Goal: Task Accomplishment & Management: Manage account settings

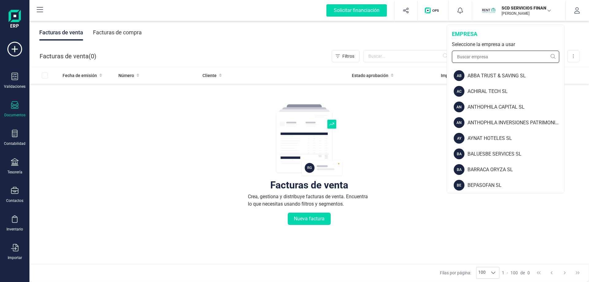
drag, startPoint x: 0, startPoint y: 0, endPoint x: 512, endPoint y: 55, distance: 514.7
click at [512, 55] on input "text" at bounding box center [505, 57] width 107 height 12
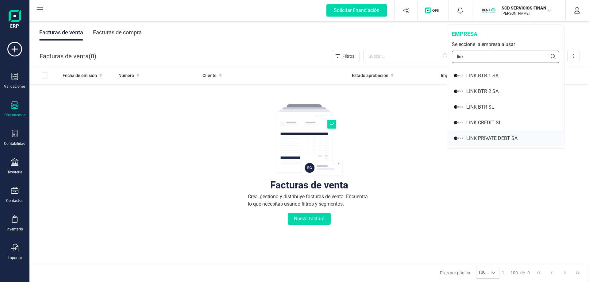
type input "link"
click at [495, 138] on div "LINK PRIVATE DEBT SA" at bounding box center [515, 138] width 98 height 7
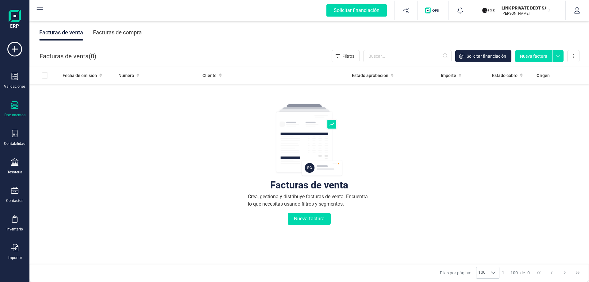
click at [521, 11] on p "[PERSON_NAME]" at bounding box center [525, 13] width 49 height 5
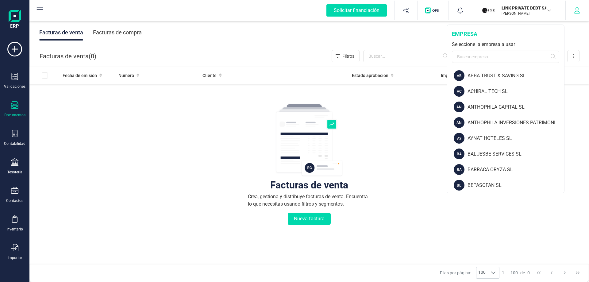
click at [579, 10] on icon "button" at bounding box center [577, 10] width 6 height 6
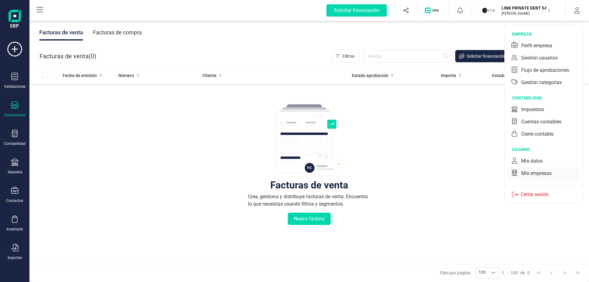
click at [535, 173] on div "Mis empresas" at bounding box center [536, 173] width 30 height 7
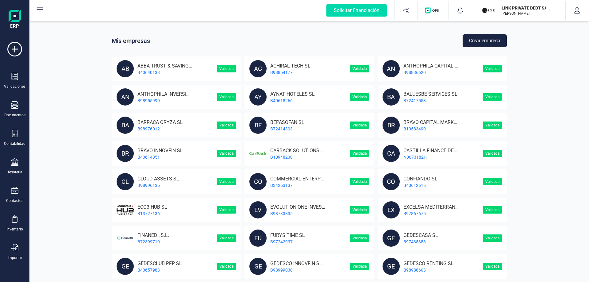
click at [462, 41] on button "Crear empresa" at bounding box center [484, 40] width 44 height 13
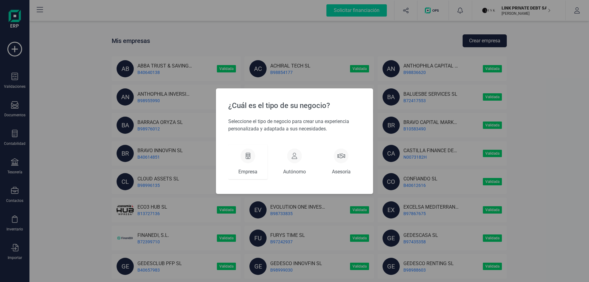
click at [247, 159] on div at bounding box center [247, 155] width 15 height 15
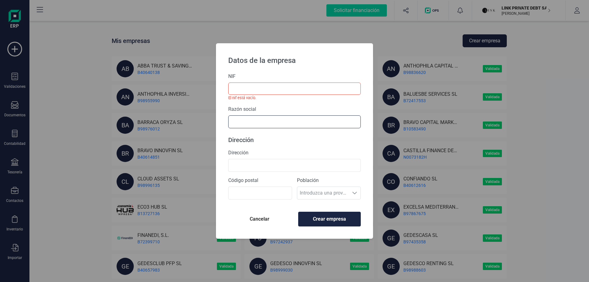
click at [255, 119] on input "text" at bounding box center [294, 121] width 132 height 13
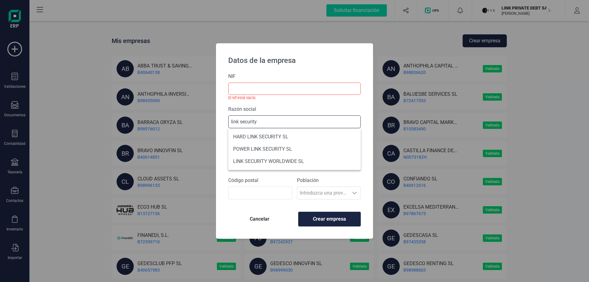
click at [251, 123] on input "link security" at bounding box center [294, 121] width 132 height 13
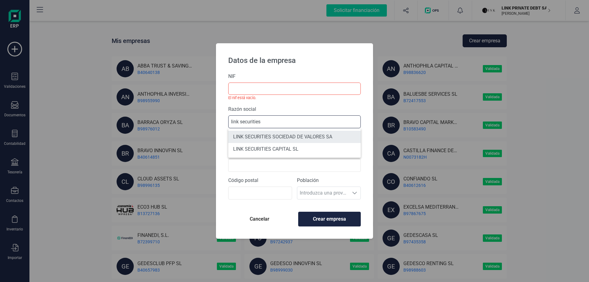
type input "link securities"
click at [276, 136] on li "LINK SECURITIES SOCIEDAD DE VALORES SA" at bounding box center [294, 137] width 132 height 12
type input "A80298110"
type input "LINK SECURITIES SOCIEDAD DE VALORES SA"
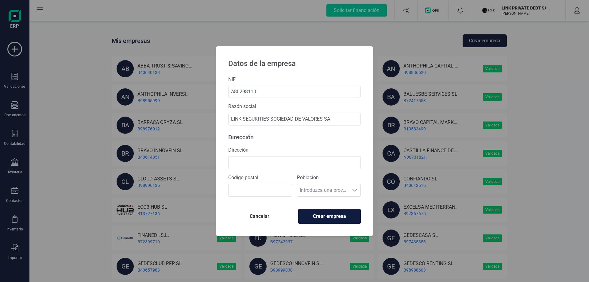
click at [322, 213] on span "Crear empresa" at bounding box center [329, 215] width 52 height 7
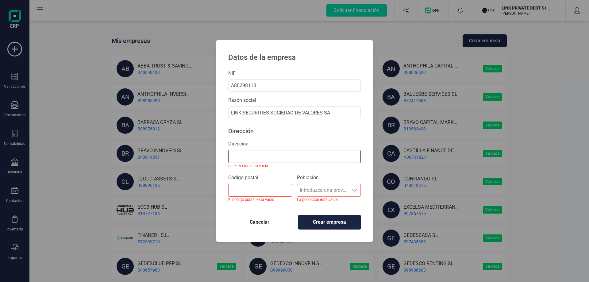
click at [271, 157] on input "Dirección" at bounding box center [294, 156] width 132 height 13
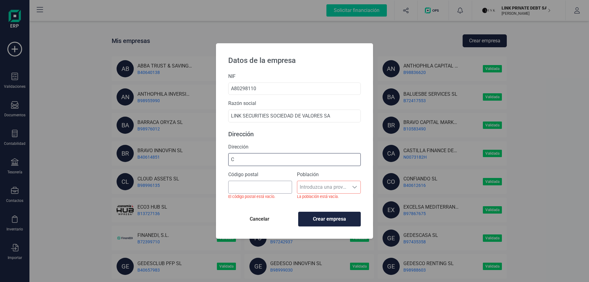
type input "C"
click at [247, 185] on input "Código postal" at bounding box center [260, 187] width 64 height 13
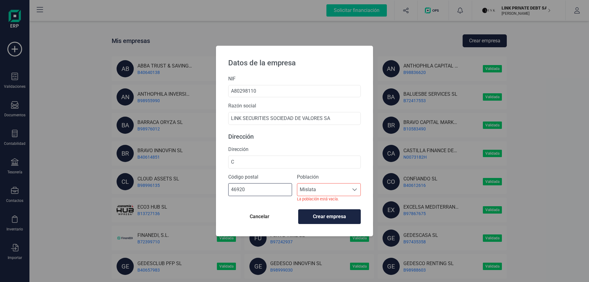
type input "46920"
click at [327, 178] on label "Población" at bounding box center [329, 176] width 64 height 7
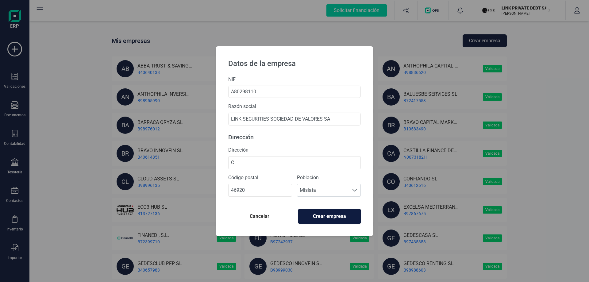
click at [326, 222] on button "Crear empresa" at bounding box center [329, 216] width 63 height 15
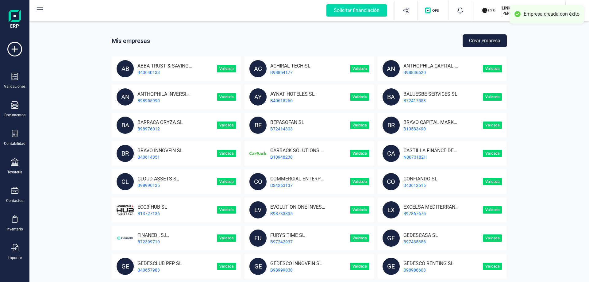
click at [506, 5] on div "LINK SECURITIES SOCIEDAD DE VALORES [PERSON_NAME] DEVELOPER" at bounding box center [522, 10] width 47 height 13
click at [581, 5] on button "button" at bounding box center [576, 11] width 23 height 20
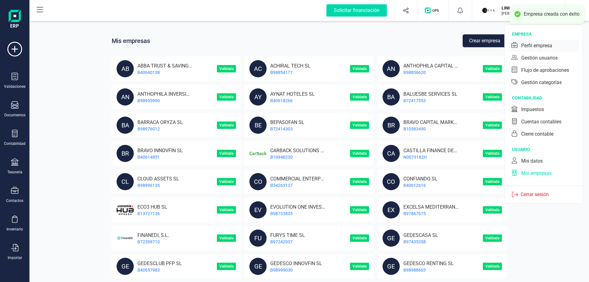
click at [553, 45] on div "Perfil empresa" at bounding box center [543, 46] width 71 height 12
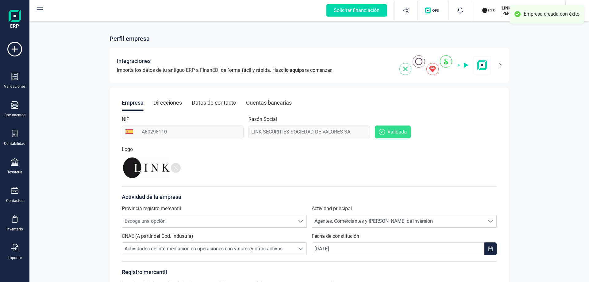
click at [161, 101] on div "Direcciones" at bounding box center [167, 103] width 29 height 16
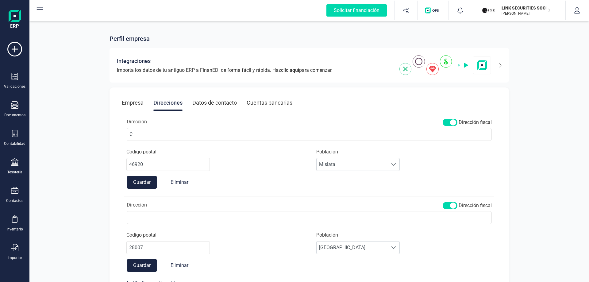
click at [452, 121] on span at bounding box center [449, 122] width 15 height 7
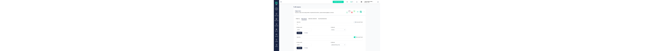
scroll to position [3, 2]
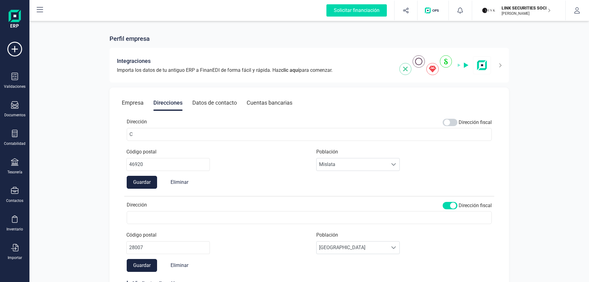
click at [136, 182] on button "Guardar" at bounding box center [142, 182] width 30 height 13
click at [182, 182] on button "Eliminar" at bounding box center [179, 182] width 30 height 13
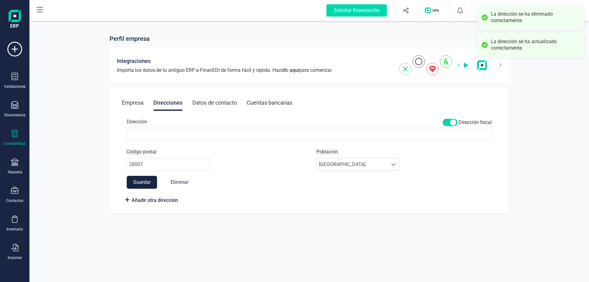
click at [15, 133] on icon at bounding box center [14, 133] width 7 height 7
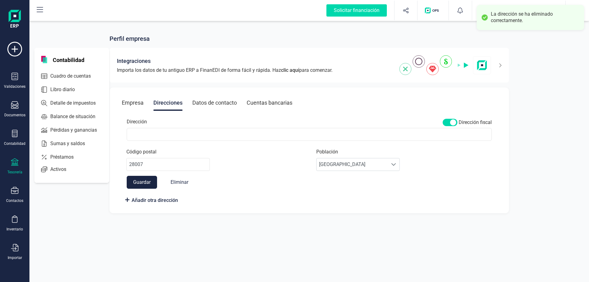
click at [14, 166] on div at bounding box center [14, 162] width 7 height 9
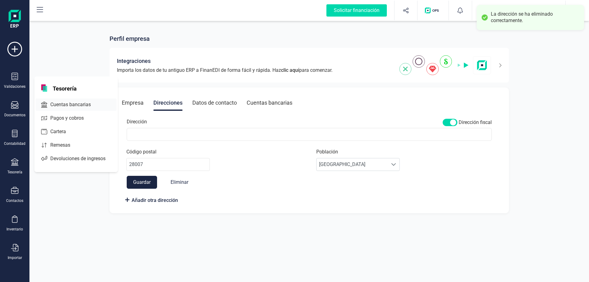
click at [68, 101] on span "Cuentas bancarias" at bounding box center [75, 104] width 54 height 7
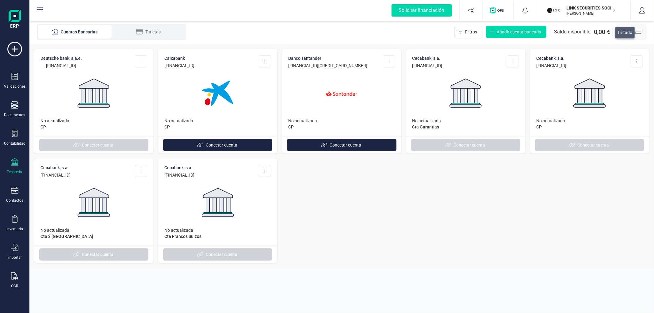
click at [588, 31] on button "button" at bounding box center [638, 31] width 13 height 13
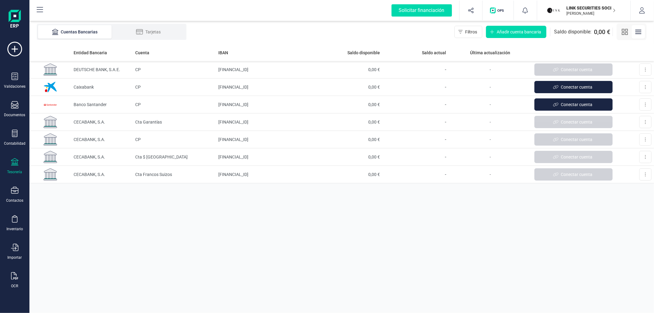
click at [357, 203] on div "Entidad Bancaria Cuenta IBAN Saldo disponible Saldo actual Última actualización…" at bounding box center [341, 178] width 625 height 269
click at [232, 122] on td "[FINANCIAL_ID]" at bounding box center [266, 121] width 100 height 17
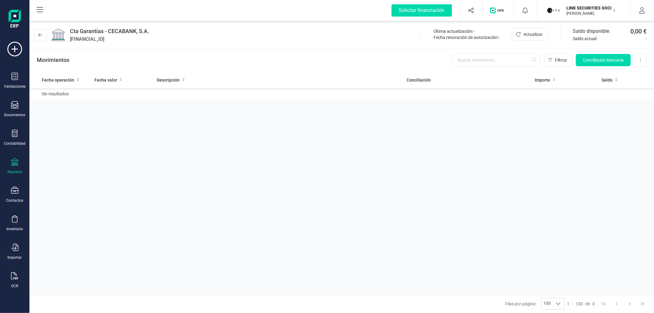
click at [93, 36] on span "[FINANCIAL_ID]" at bounding box center [109, 39] width 79 height 7
drag, startPoint x: 93, startPoint y: 36, endPoint x: 111, endPoint y: 41, distance: 18.7
click at [93, 36] on span "[FINANCIAL_ID]" at bounding box center [109, 39] width 79 height 7
click at [115, 41] on span "[FINANCIAL_ID]" at bounding box center [109, 39] width 79 height 7
click at [115, 40] on span "[FINANCIAL_ID]" at bounding box center [109, 39] width 79 height 7
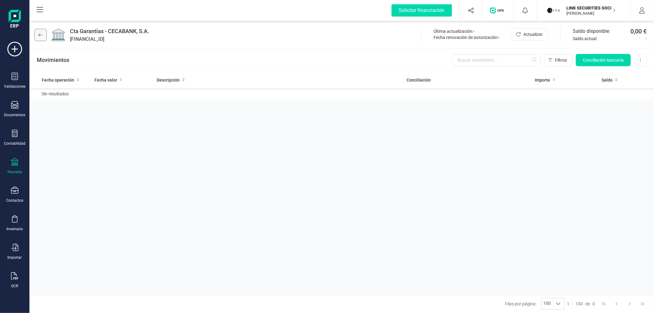
click at [36, 35] on button at bounding box center [40, 35] width 12 height 12
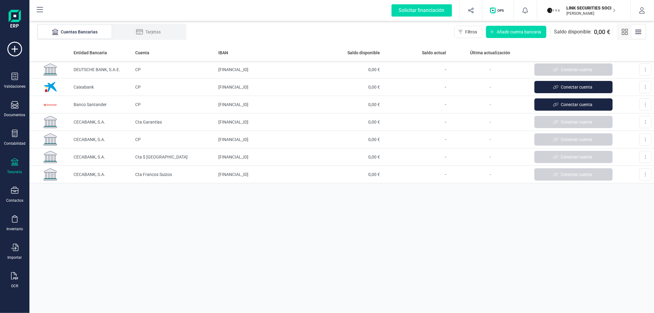
click at [441, 220] on div "Entidad Bancaria Cuenta IBAN Saldo disponible Saldo actual Última actualización…" at bounding box center [341, 178] width 625 height 269
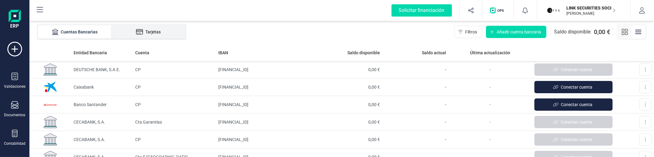
click at [147, 28] on li "Tarjetas" at bounding box center [149, 31] width 74 height 13
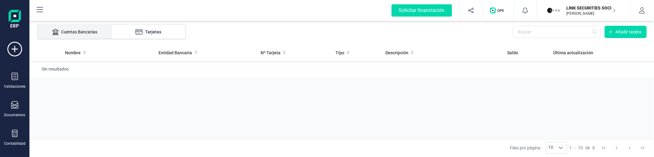
click at [75, 30] on div "Cuentas Bancarias" at bounding box center [74, 32] width 49 height 6
